Goal: Task Accomplishment & Management: Use online tool/utility

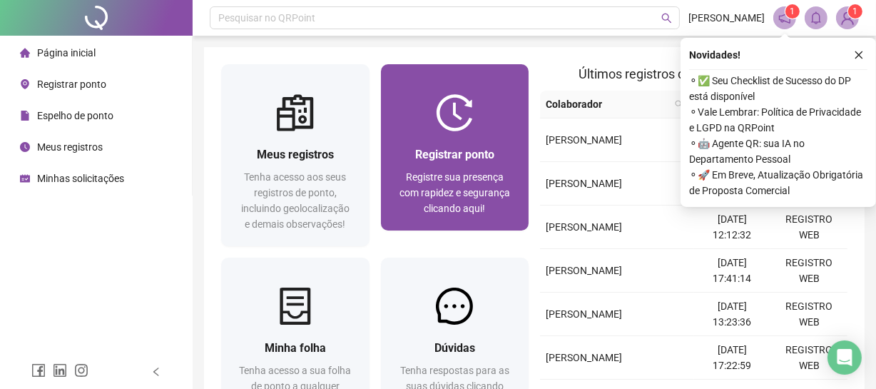
click at [467, 143] on div "Registrar ponto Registre sua presença com rapidez e segurança clicando aqui!" at bounding box center [455, 180] width 148 height 99
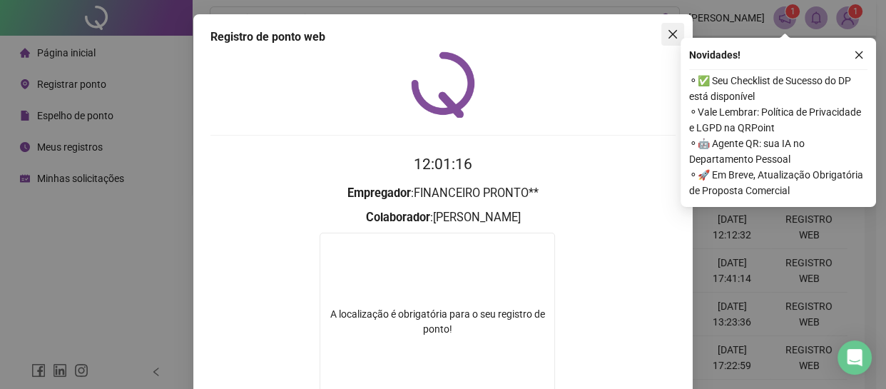
click at [671, 32] on icon "close" at bounding box center [672, 34] width 11 height 11
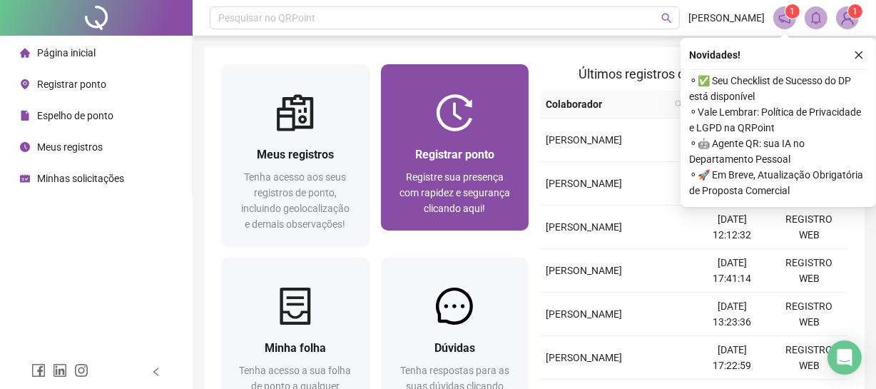
click at [471, 166] on div "Registrar ponto Registre sua presença com rapidez e segurança clicando aqui!" at bounding box center [455, 181] width 114 height 71
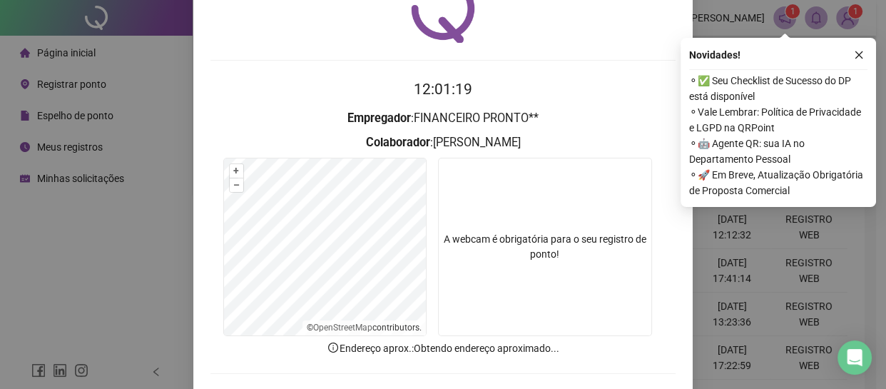
scroll to position [136, 0]
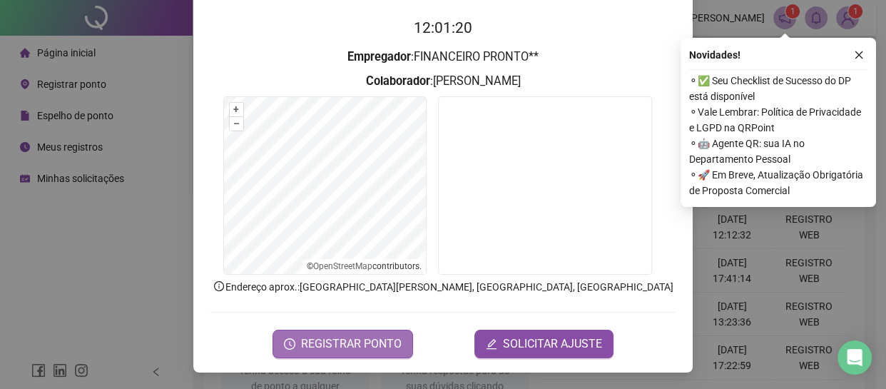
click at [360, 348] on span "REGISTRAR PONTO" at bounding box center [351, 343] width 101 height 17
